Goal: Task Accomplishment & Management: Use online tool/utility

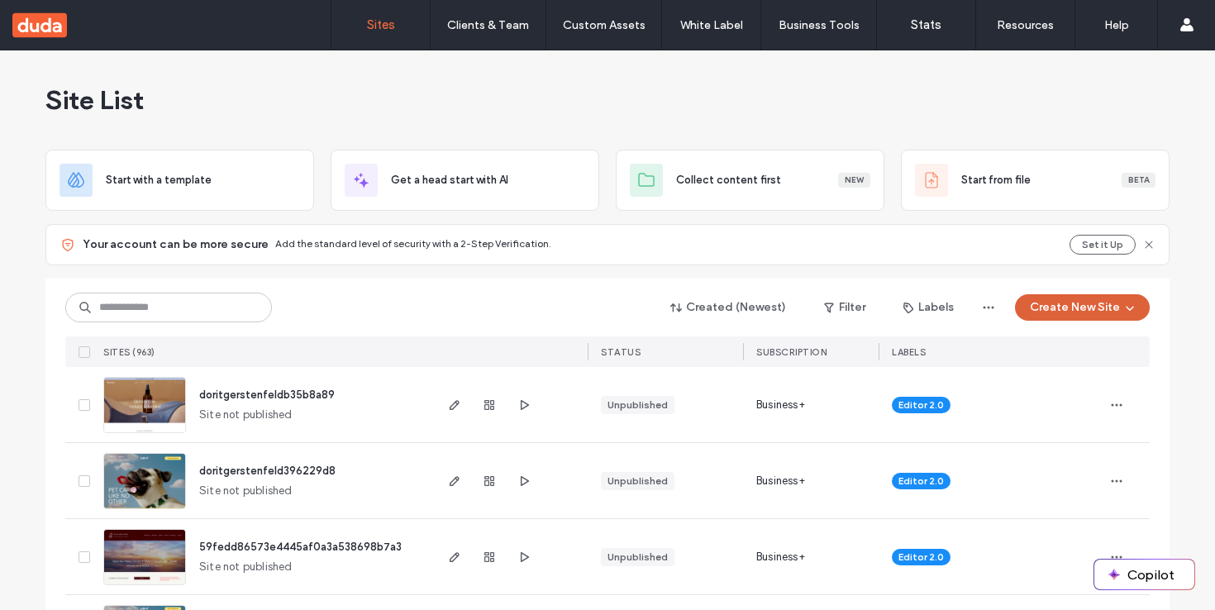
click at [1136, 304] on button "Create New Site" at bounding box center [1082, 307] width 135 height 26
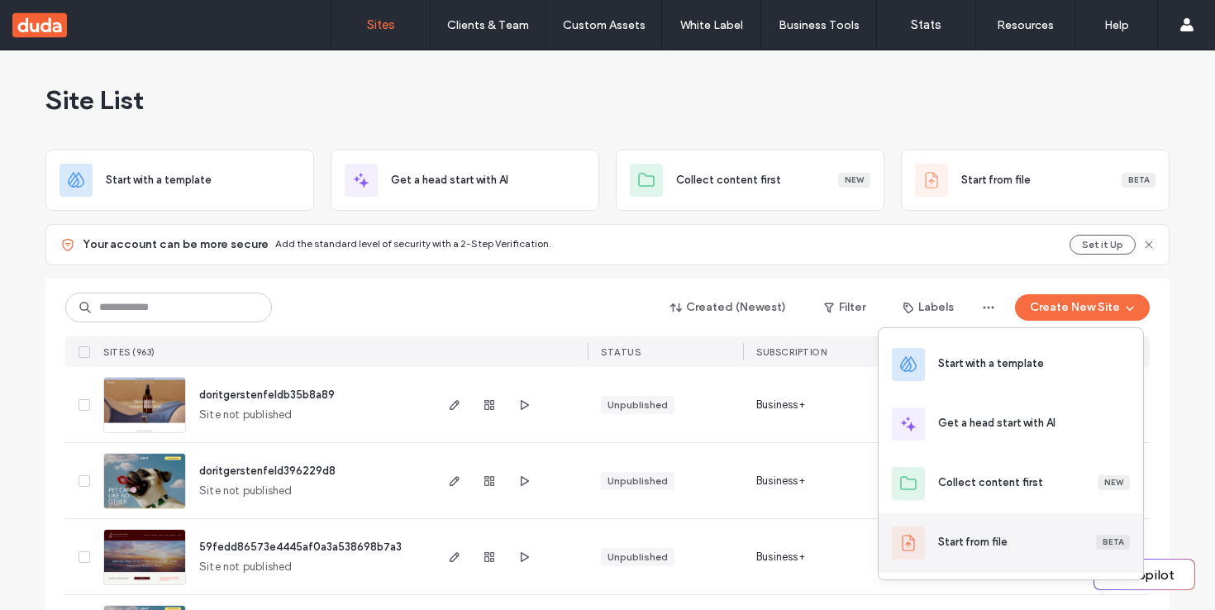
click at [969, 554] on div "Start from file Beta" at bounding box center [1011, 543] width 264 height 60
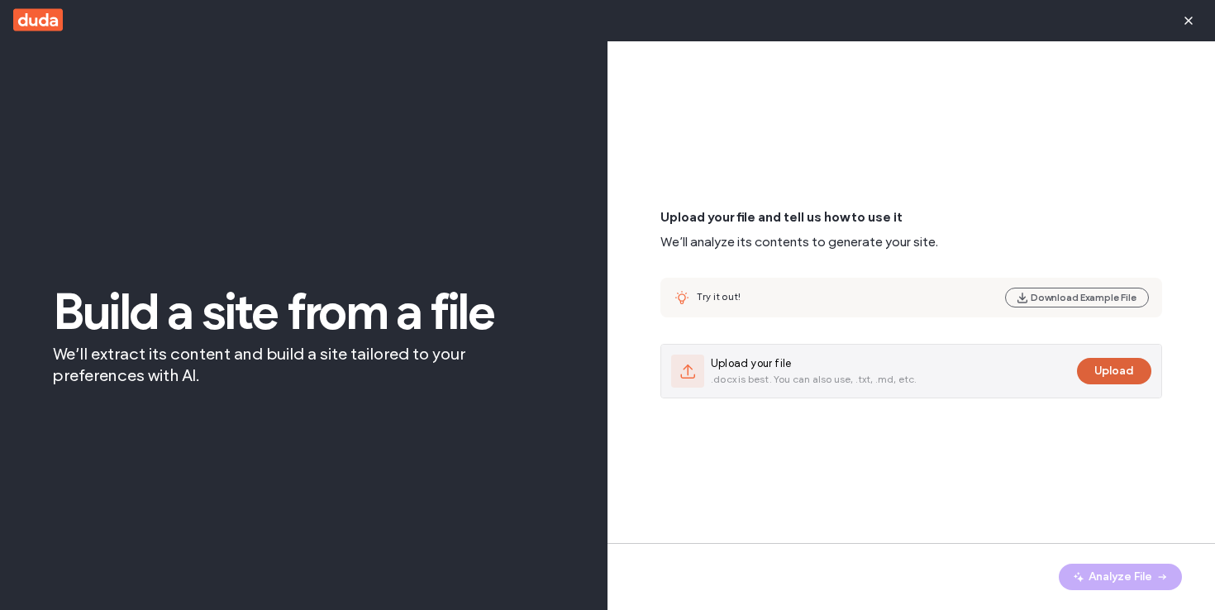
click at [1139, 364] on button "Upload" at bounding box center [1114, 371] width 74 height 26
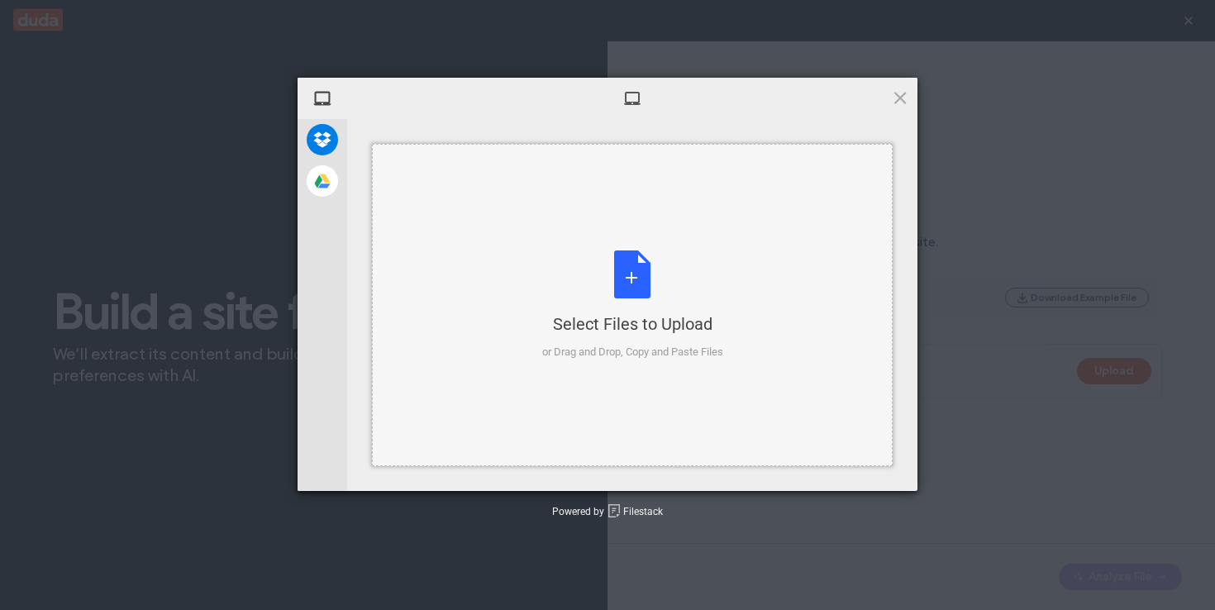
click at [632, 280] on div "Select Files to Upload or Drag and Drop, Copy and Paste Files" at bounding box center [632, 305] width 181 height 110
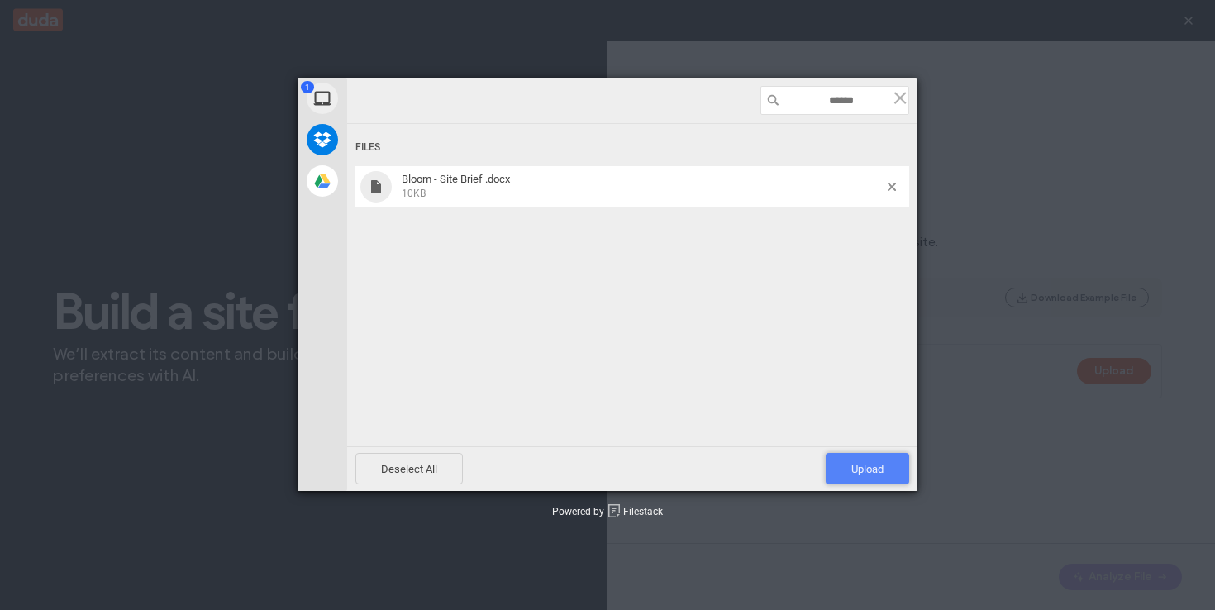
click at [882, 469] on span "Upload 1" at bounding box center [867, 469] width 32 height 12
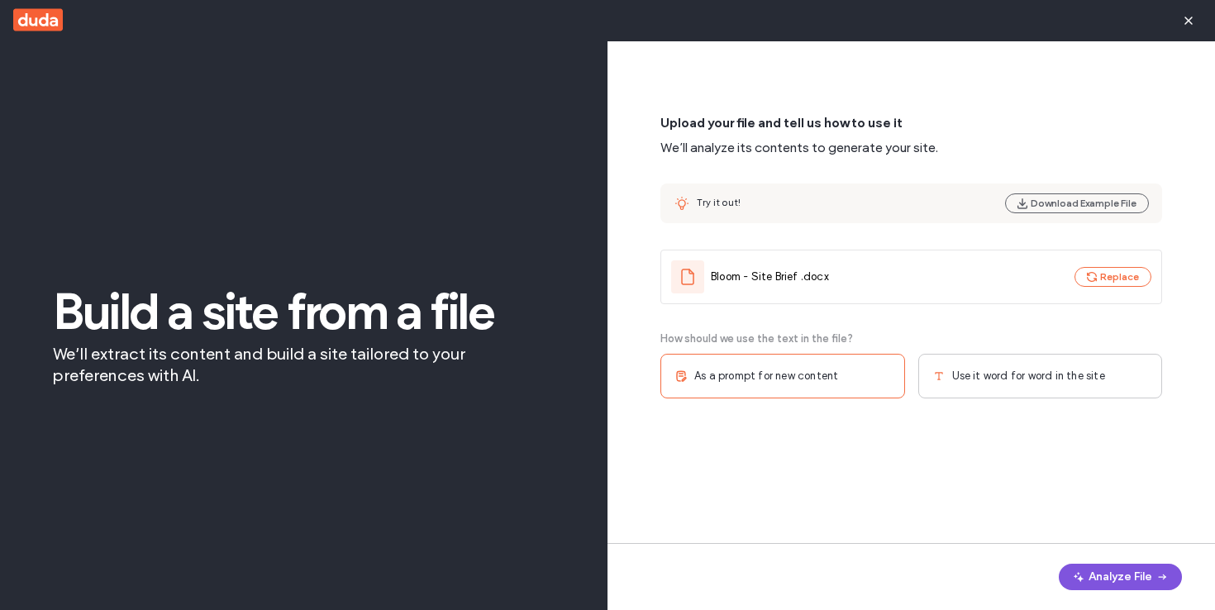
click at [1108, 578] on button "Analyze File" at bounding box center [1120, 577] width 123 height 26
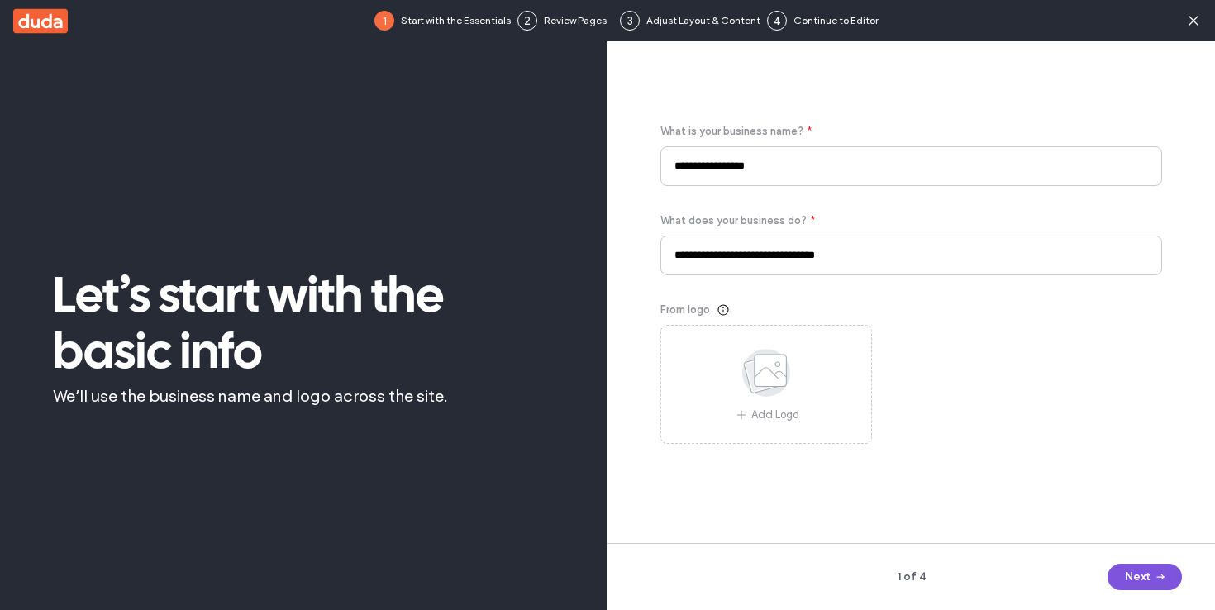
click at [1140, 577] on button "Next" at bounding box center [1144, 577] width 74 height 26
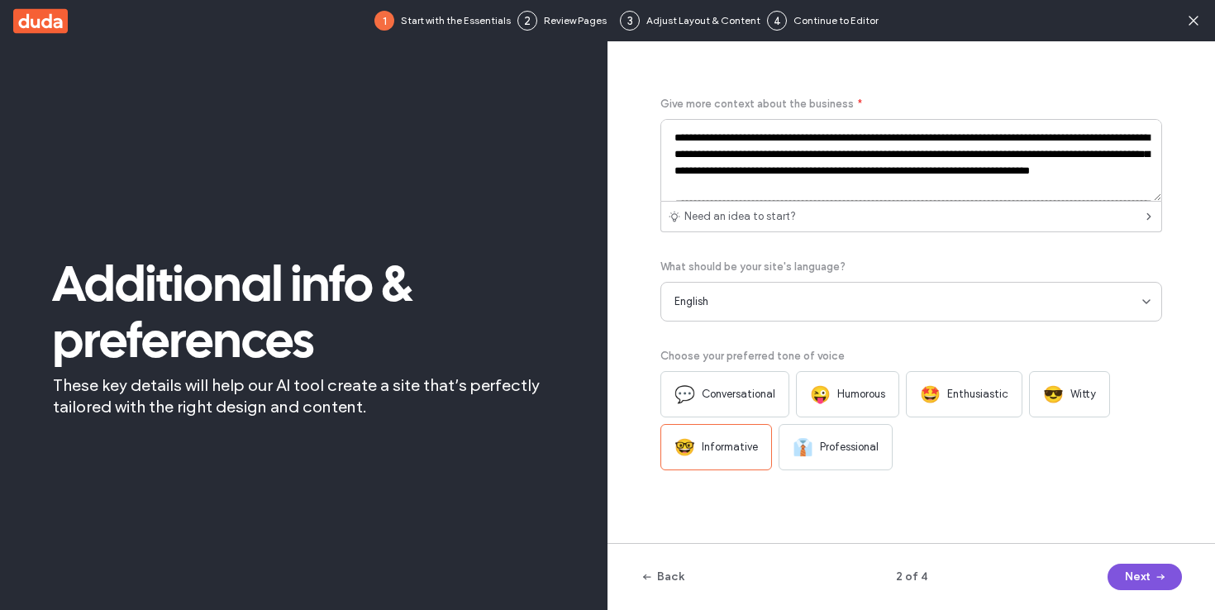
click at [1140, 577] on button "Next" at bounding box center [1144, 577] width 74 height 26
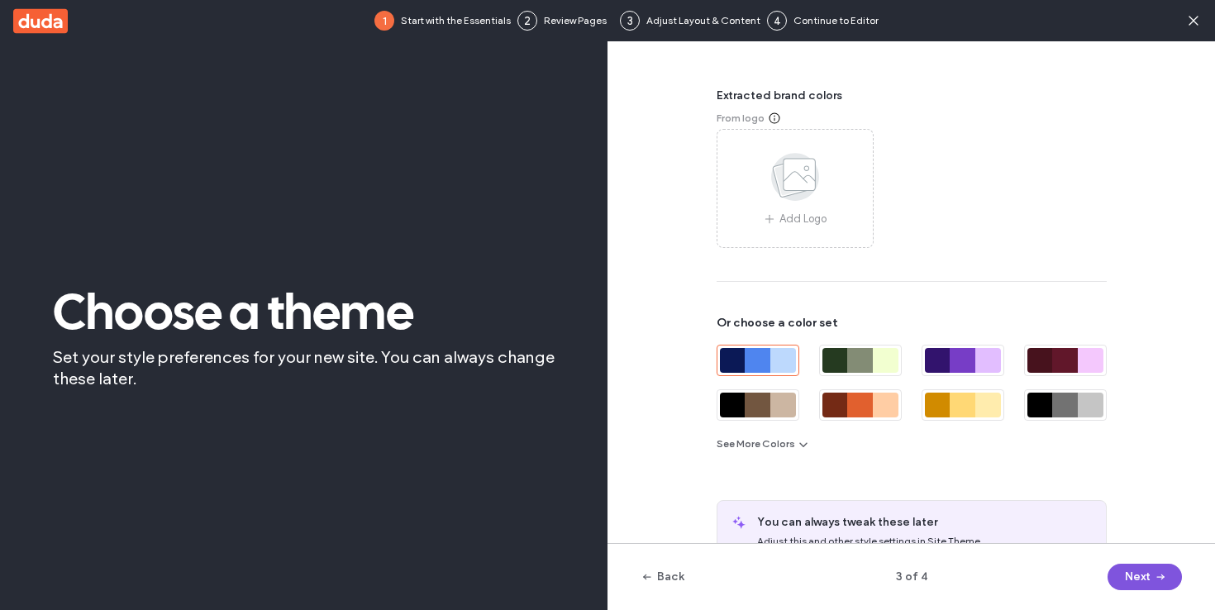
click at [1140, 577] on button "Next" at bounding box center [1144, 577] width 74 height 26
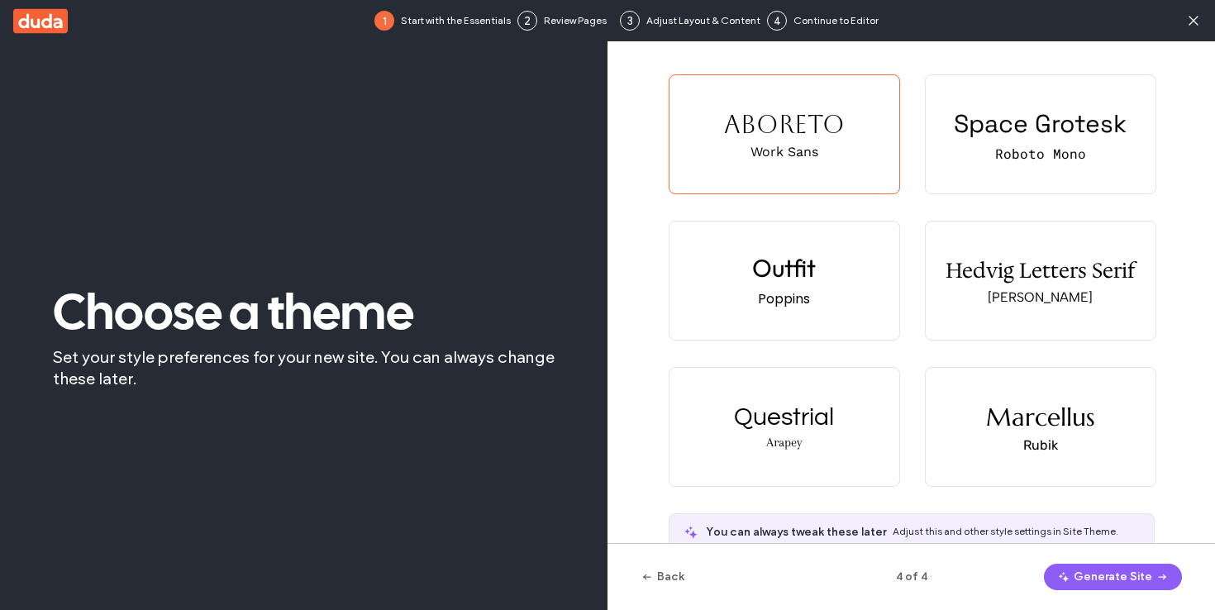
click at [1140, 577] on button "Generate Site" at bounding box center [1113, 577] width 138 height 26
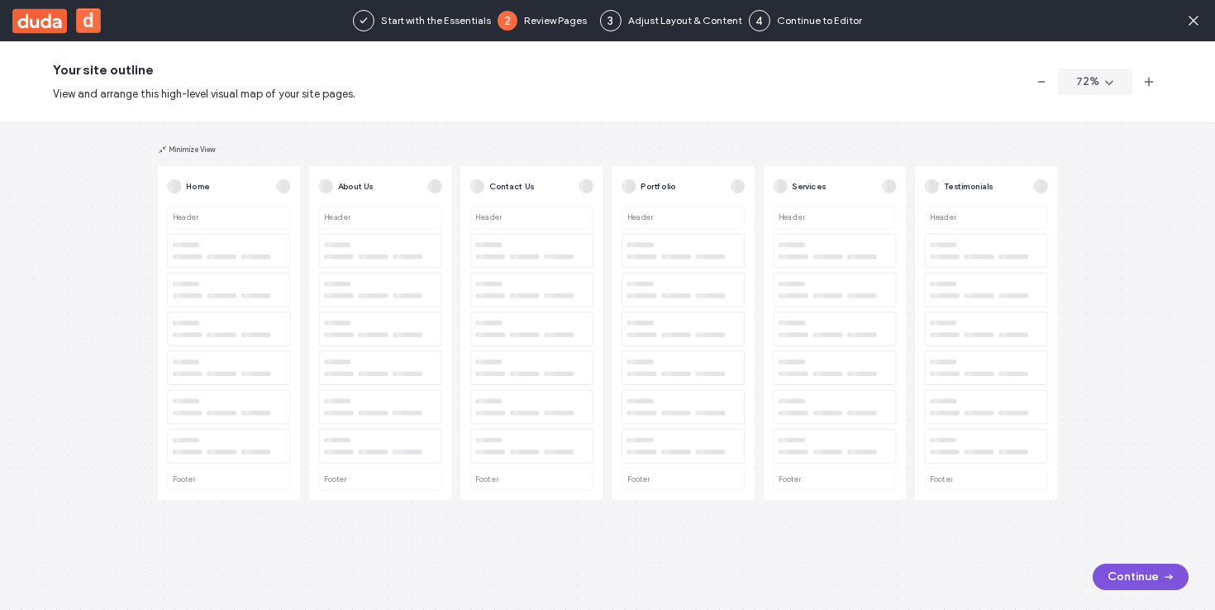
click at [1138, 579] on button "Continue" at bounding box center [1141, 577] width 96 height 26
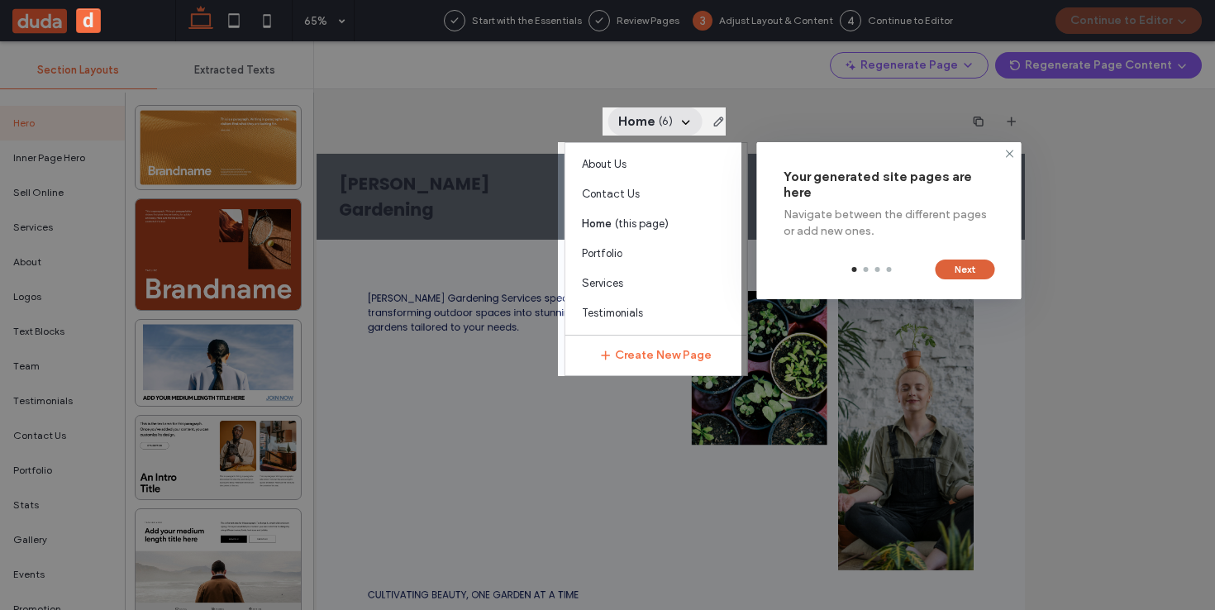
click at [970, 267] on button "Next" at bounding box center [966, 270] width 60 height 20
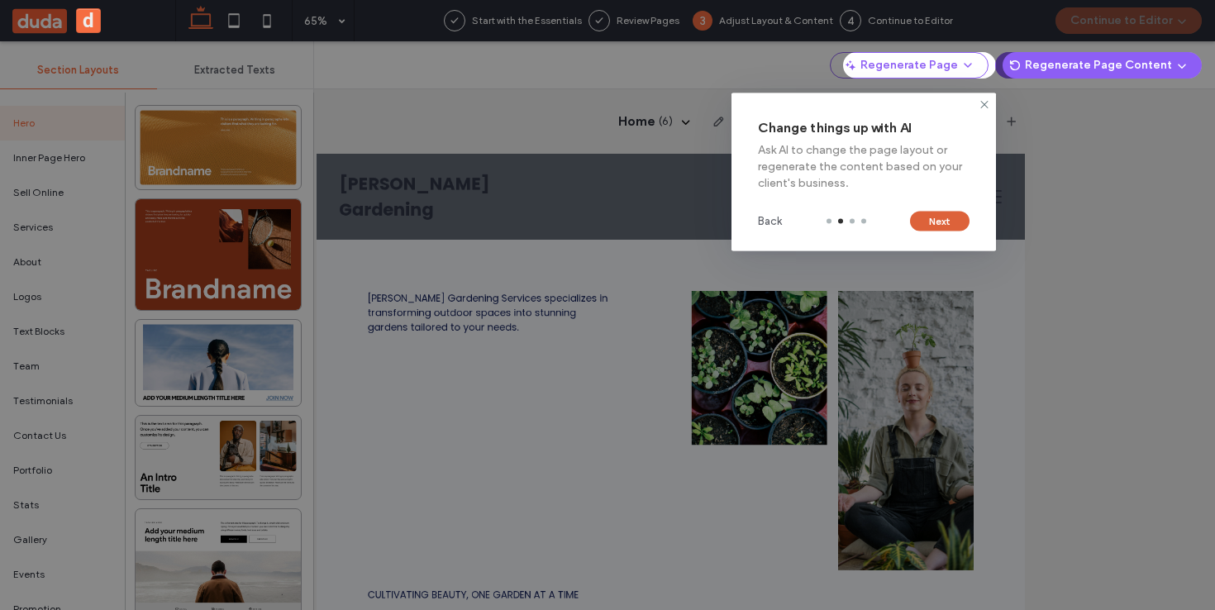
click at [931, 218] on button "Next" at bounding box center [940, 222] width 60 height 20
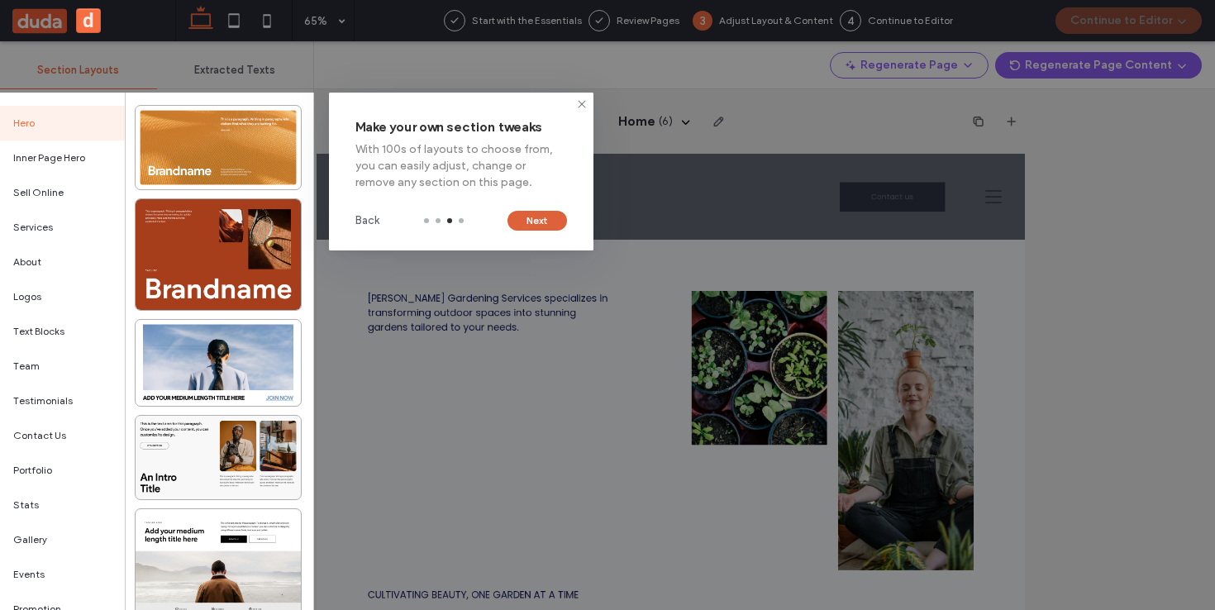
click at [532, 224] on button "Next" at bounding box center [537, 221] width 60 height 20
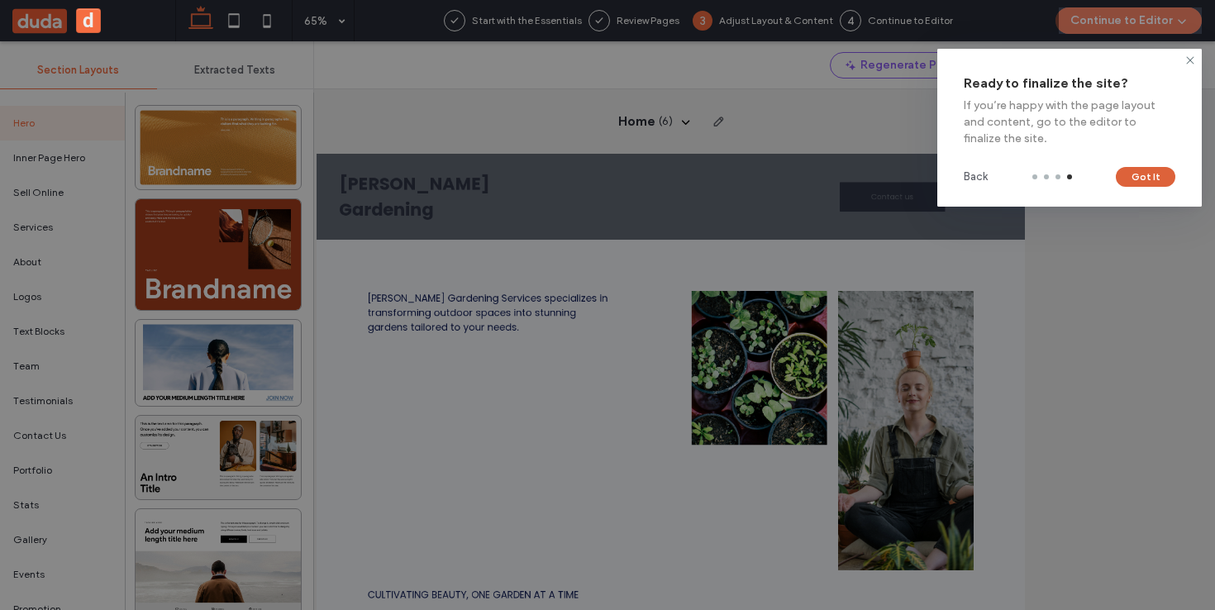
click at [1144, 178] on button "Got It" at bounding box center [1146, 177] width 60 height 20
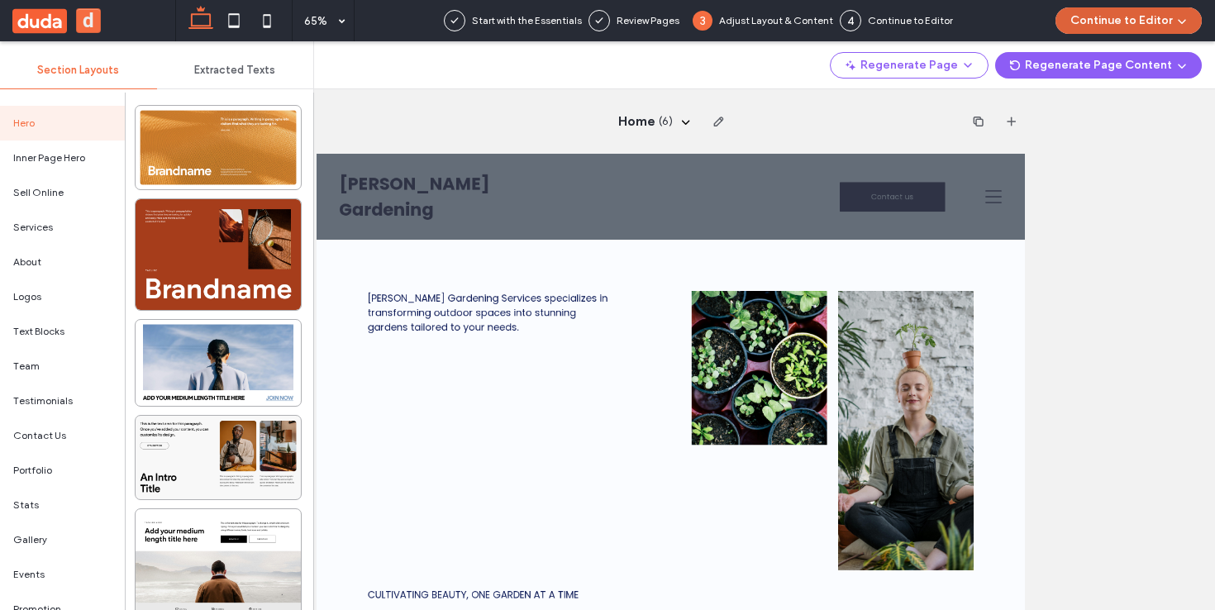
click at [1120, 23] on button "Continue to Editor" at bounding box center [1128, 20] width 146 height 26
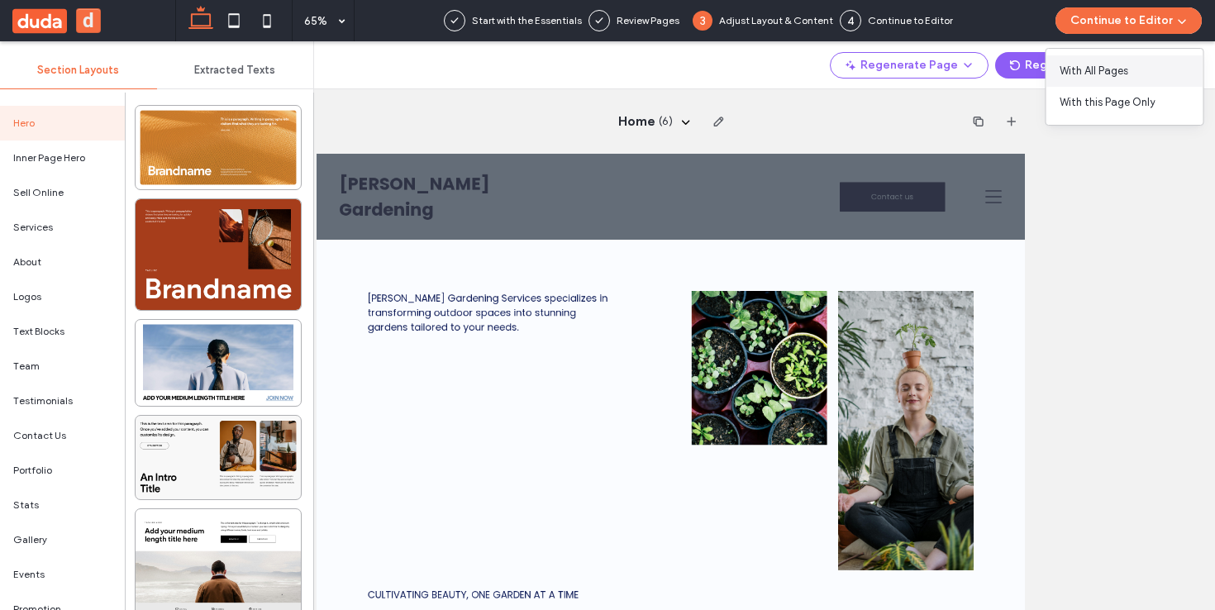
click at [1117, 71] on span "With All Pages" at bounding box center [1093, 71] width 69 height 17
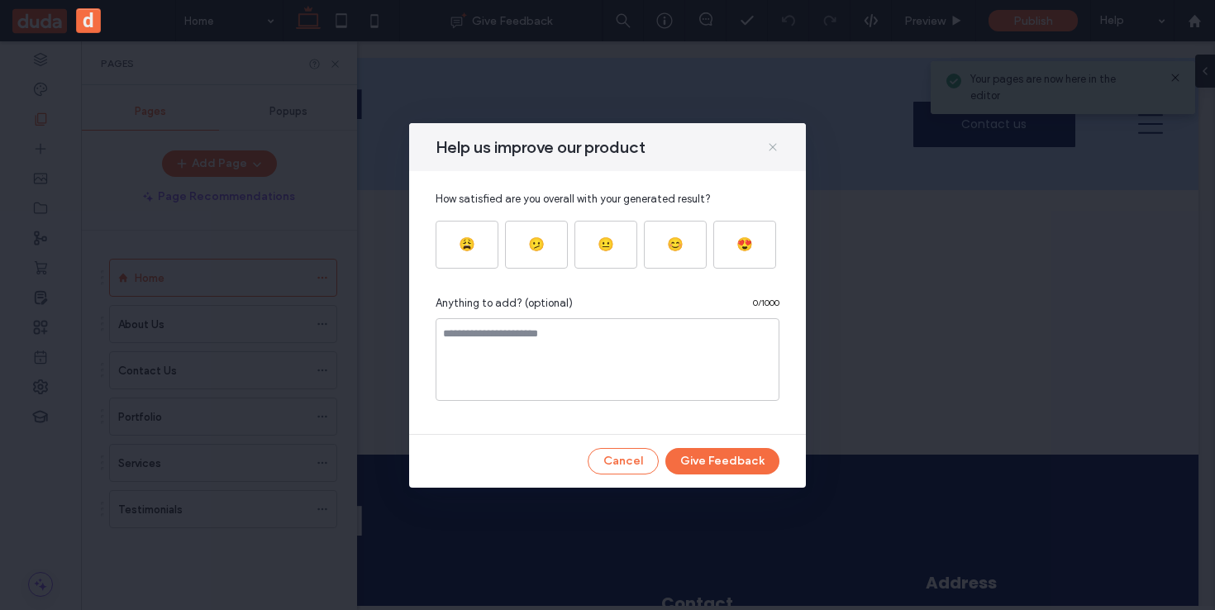
click at [773, 147] on icon at bounding box center [772, 146] width 13 height 13
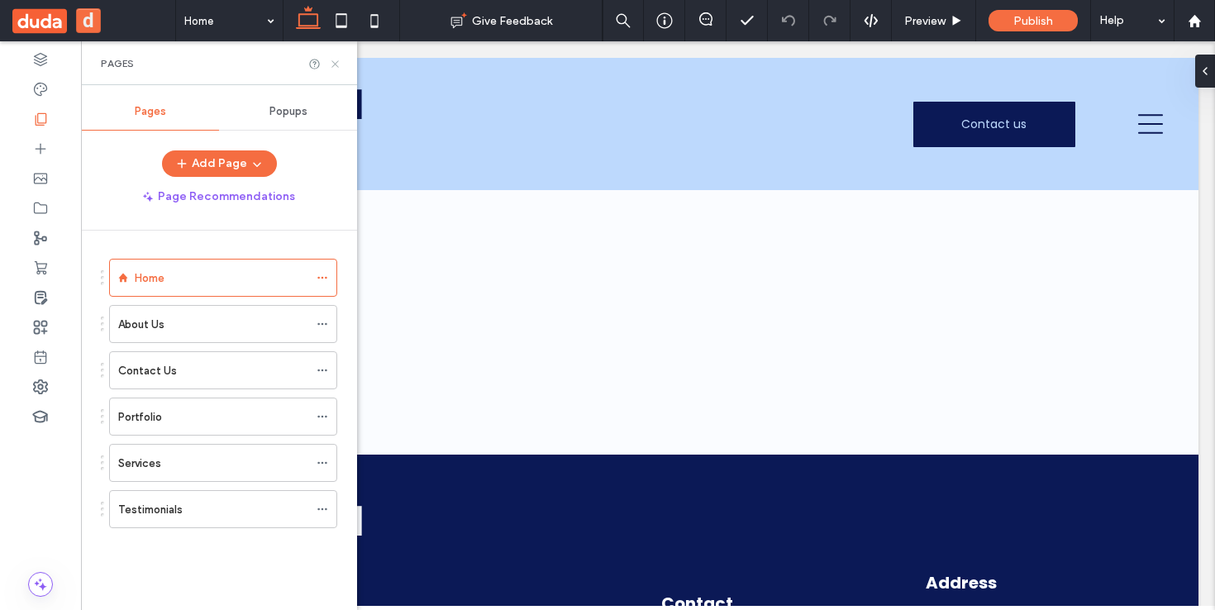
click at [338, 66] on use at bounding box center [334, 63] width 7 height 7
